Goal: Transaction & Acquisition: Purchase product/service

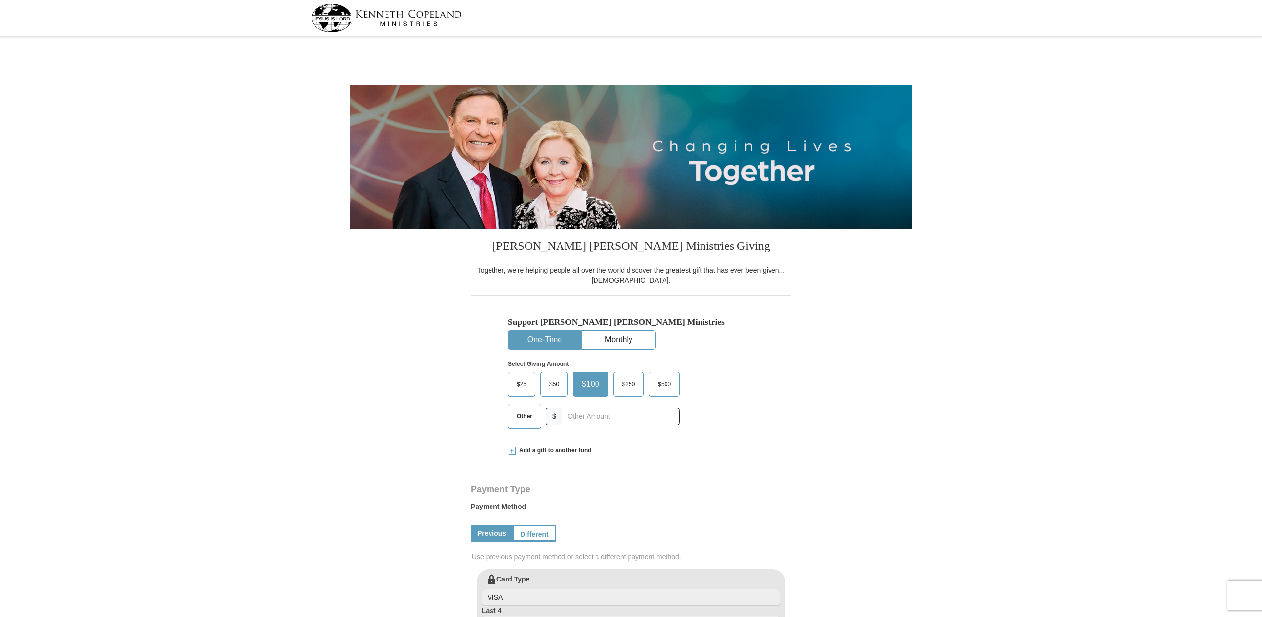
select select "VA"
drag, startPoint x: 571, startPoint y: 412, endPoint x: 575, endPoint y: 426, distance: 14.2
click at [572, 412] on input "text" at bounding box center [620, 416] width 109 height 17
click at [583, 418] on input "150" at bounding box center [620, 416] width 109 height 17
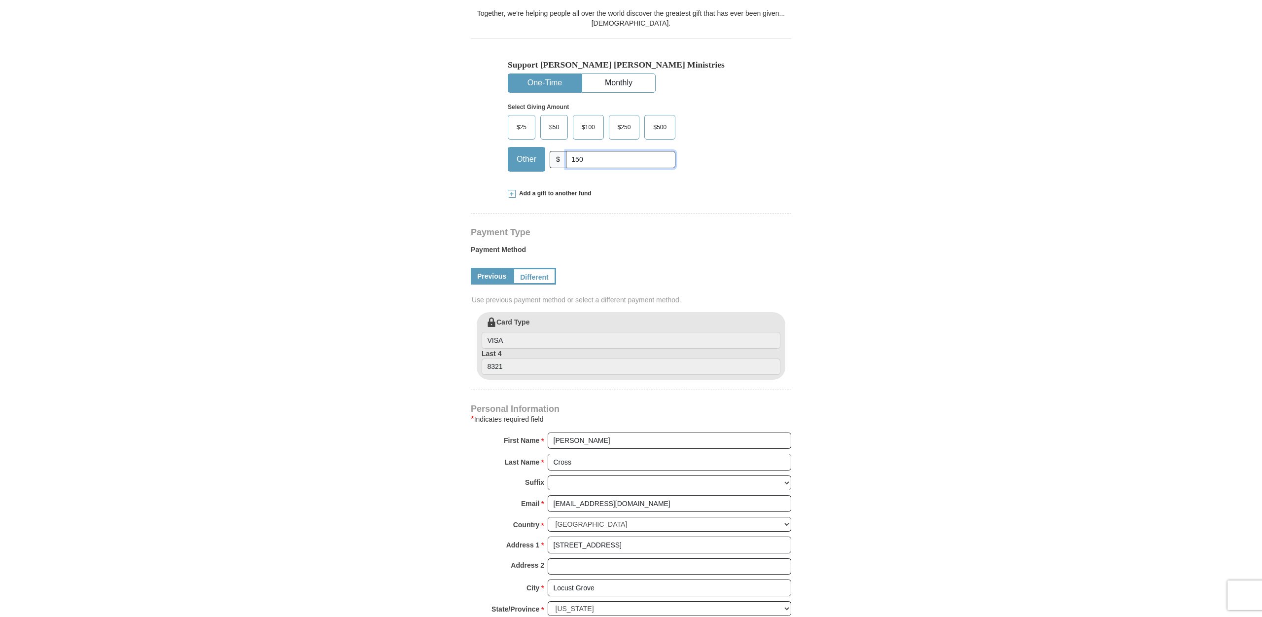
scroll to position [302, 0]
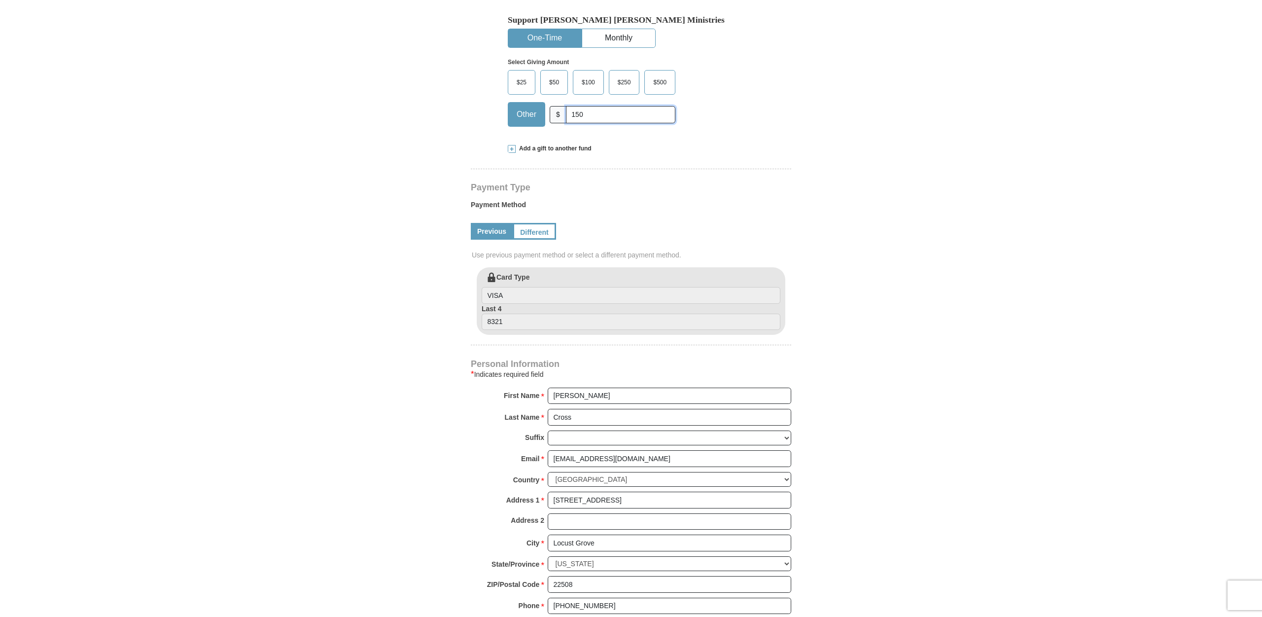
type input "150"
click at [510, 294] on input "VISA" at bounding box center [630, 295] width 299 height 17
click at [533, 233] on link "Different" at bounding box center [533, 231] width 41 height 17
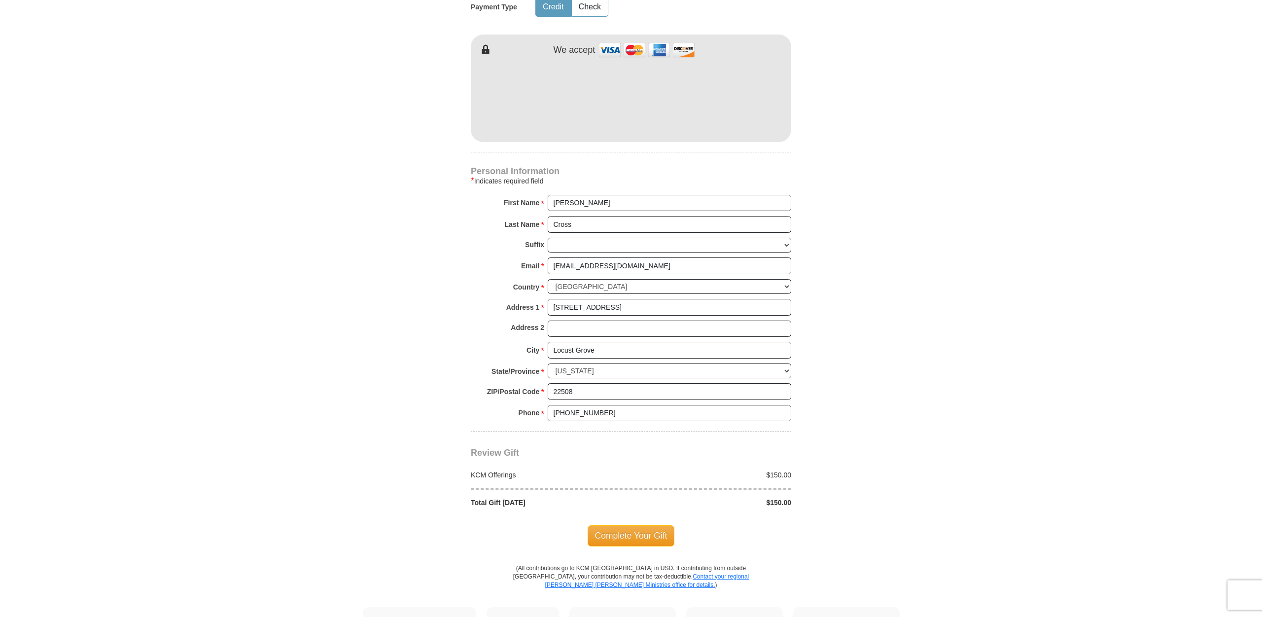
scroll to position [603, 0]
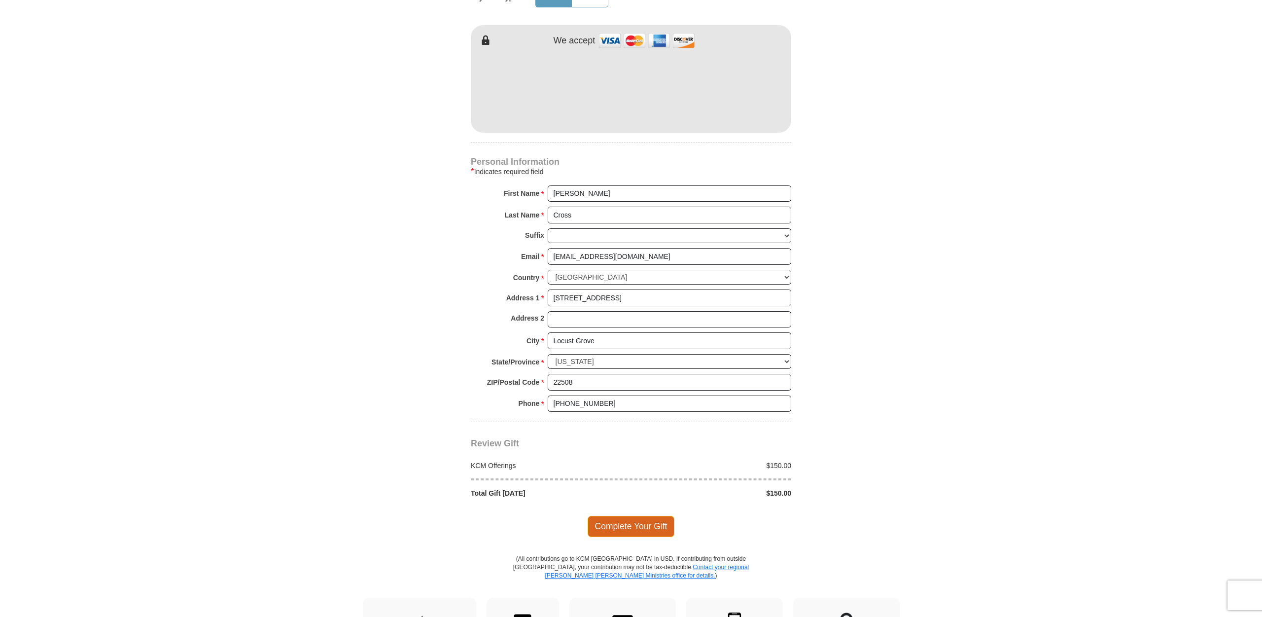
click at [635, 527] on span "Complete Your Gift" at bounding box center [630, 525] width 87 height 21
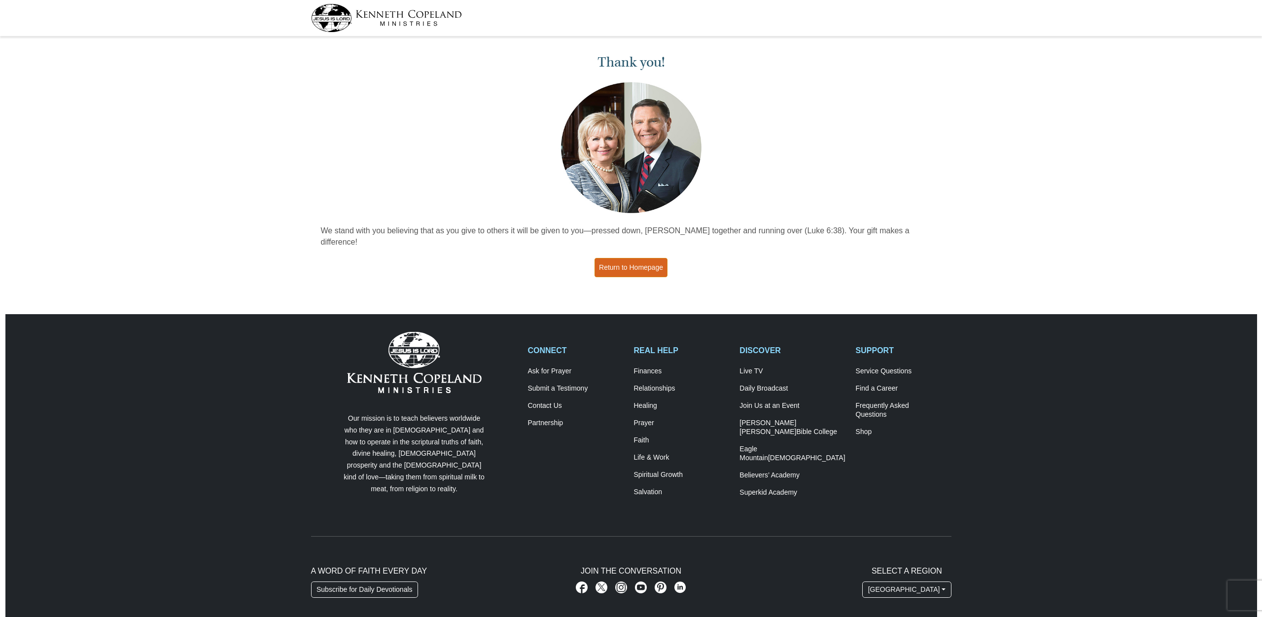
click at [633, 258] on link "Return to Homepage" at bounding box center [630, 267] width 73 height 19
